Goal: Browse casually: Explore the website without a specific task or goal

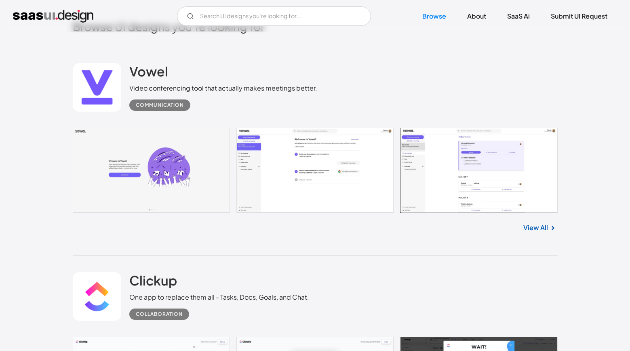
scroll to position [212, 0]
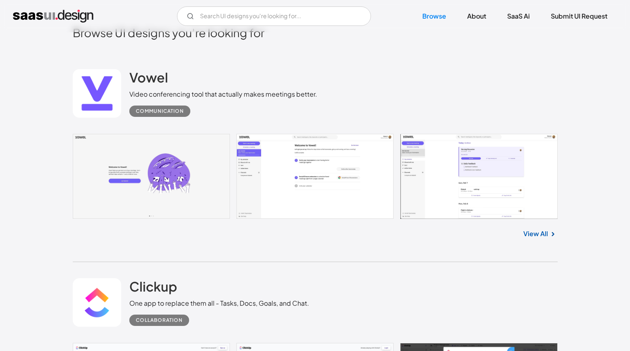
click at [312, 174] on link at bounding box center [315, 176] width 485 height 85
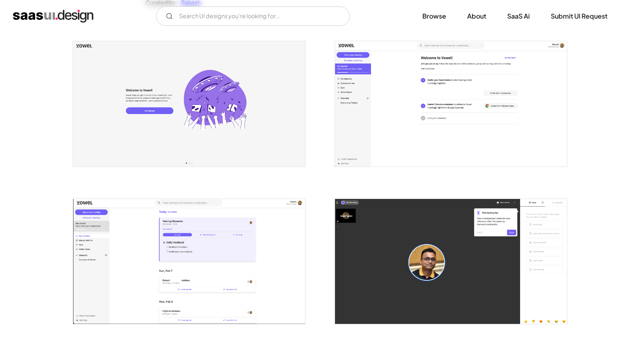
scroll to position [158, 0]
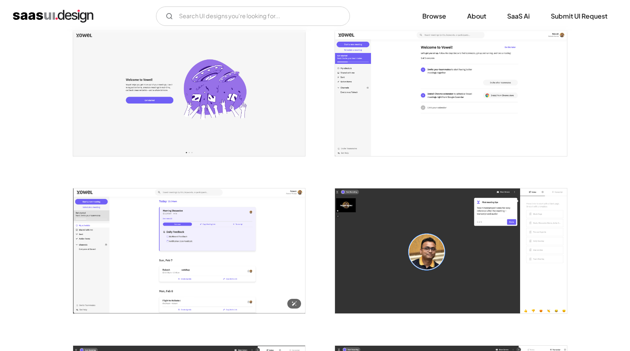
click at [188, 245] on img "open lightbox" at bounding box center [189, 250] width 232 height 125
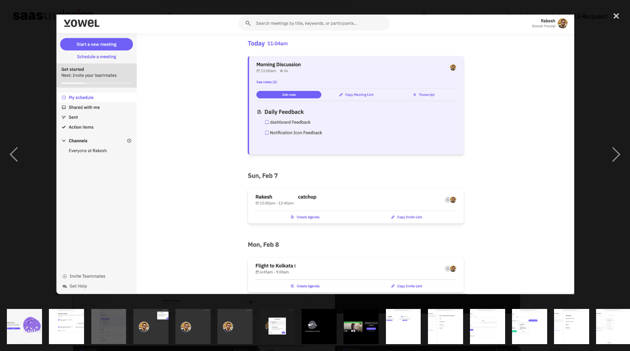
click at [78, 323] on img "show item 2 of 16" at bounding box center [66, 326] width 65 height 35
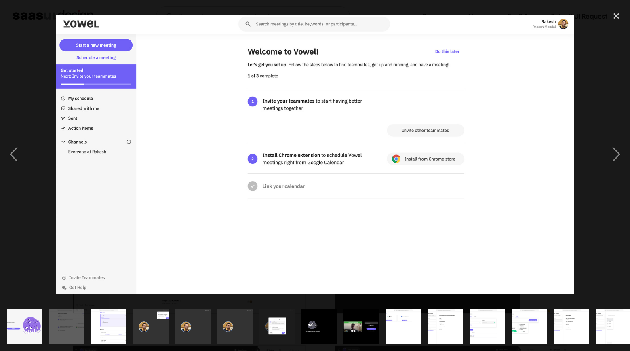
click at [170, 324] on div "show item 4 of 16" at bounding box center [151, 325] width 42 height 49
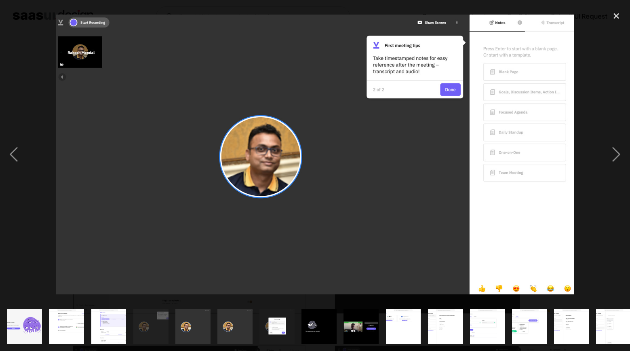
click at [252, 325] on div "show item 6 of 16" at bounding box center [235, 325] width 42 height 49
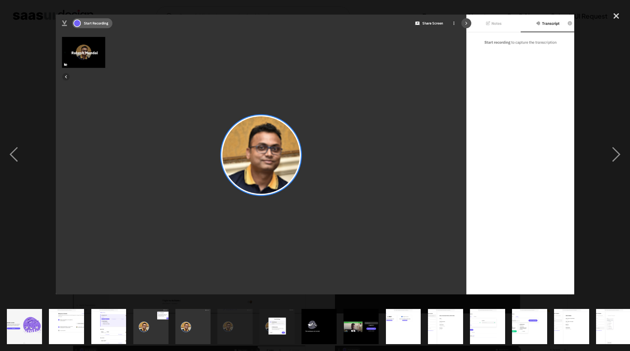
click at [296, 328] on div "show item 7 of 16" at bounding box center [277, 325] width 42 height 49
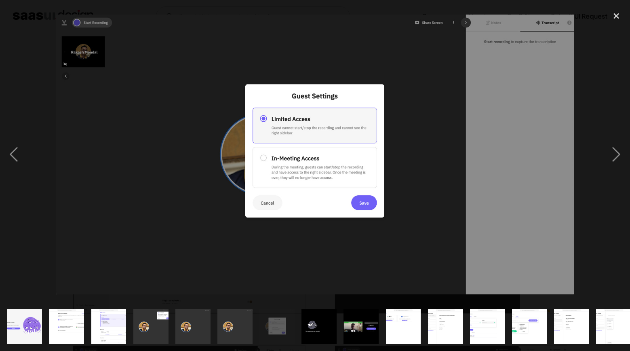
click at [355, 328] on img "show item 9 of 16" at bounding box center [360, 326] width 65 height 35
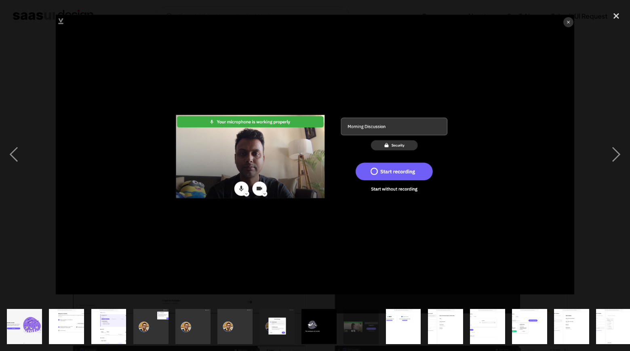
click at [419, 330] on img "show item 10 of 16" at bounding box center [403, 326] width 65 height 35
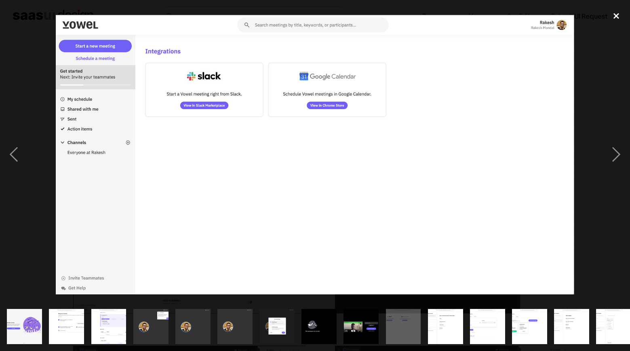
click at [612, 12] on div "close lightbox" at bounding box center [615, 16] width 27 height 18
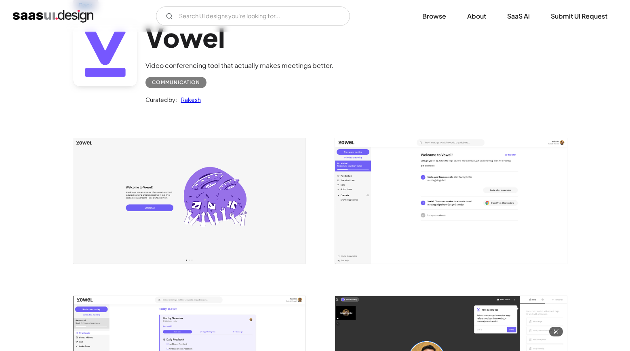
scroll to position [1, 0]
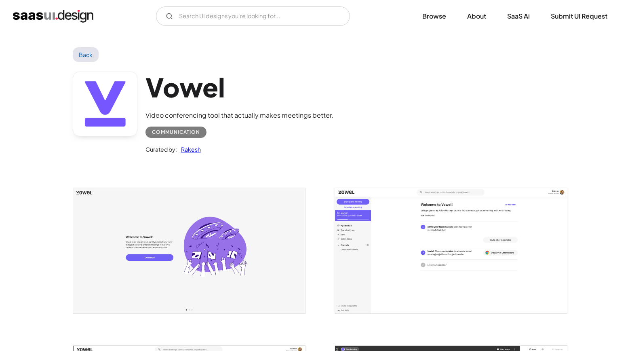
click at [44, 12] on img "home" at bounding box center [53, 16] width 80 height 13
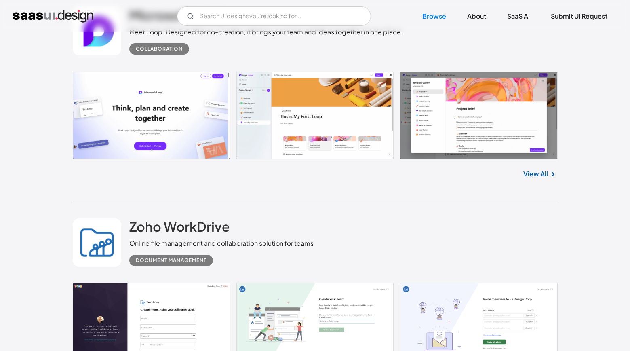
scroll to position [1107, 0]
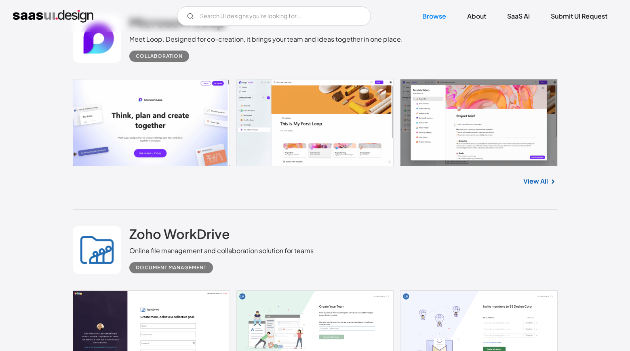
click at [535, 179] on link "View All" at bounding box center [535, 181] width 25 height 10
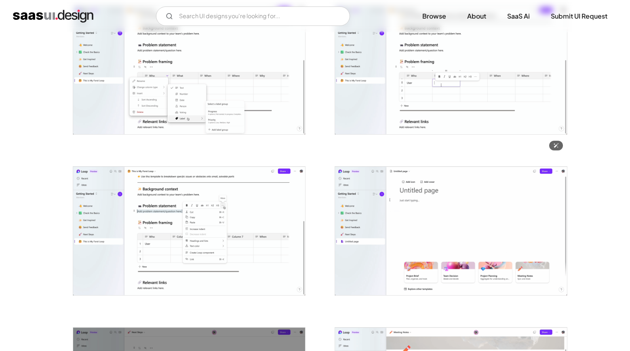
scroll to position [1482, 0]
